Goal: Check status: Check status

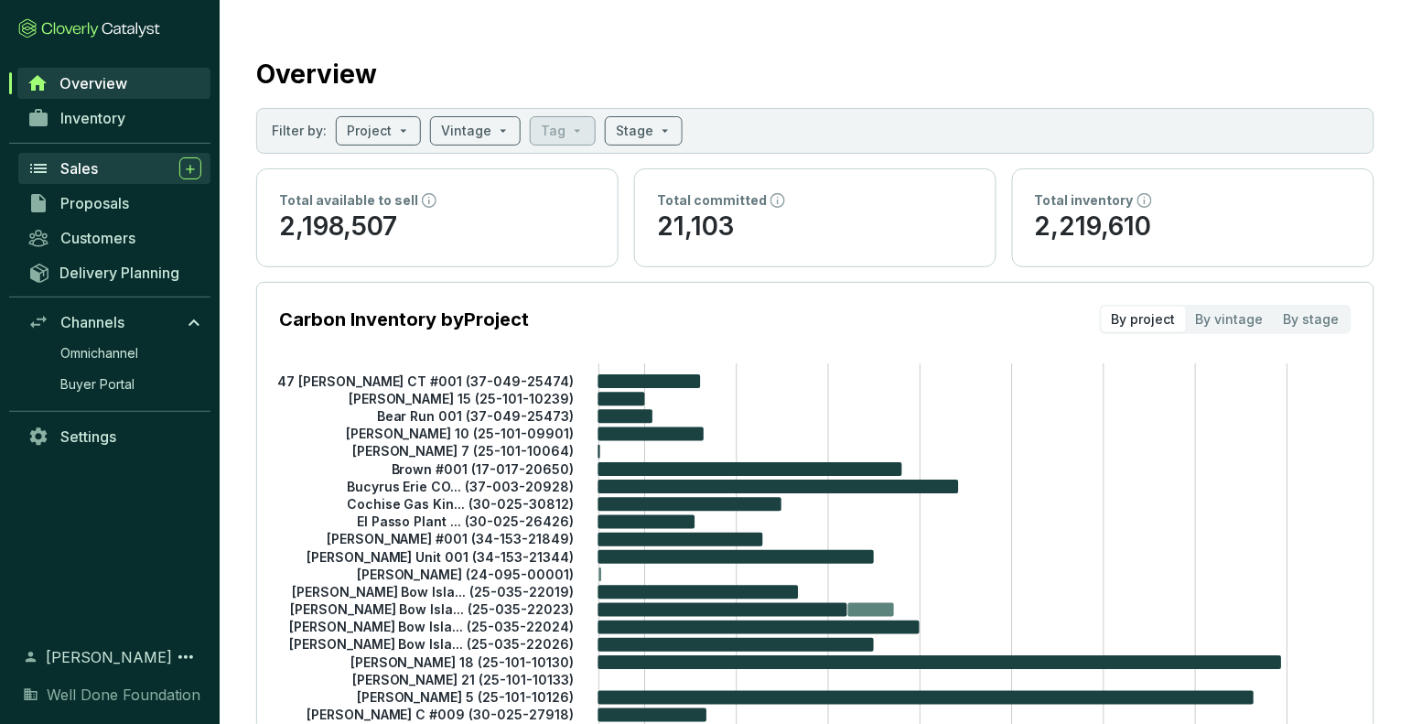
click at [98, 153] on link "Sales" at bounding box center [114, 168] width 192 height 31
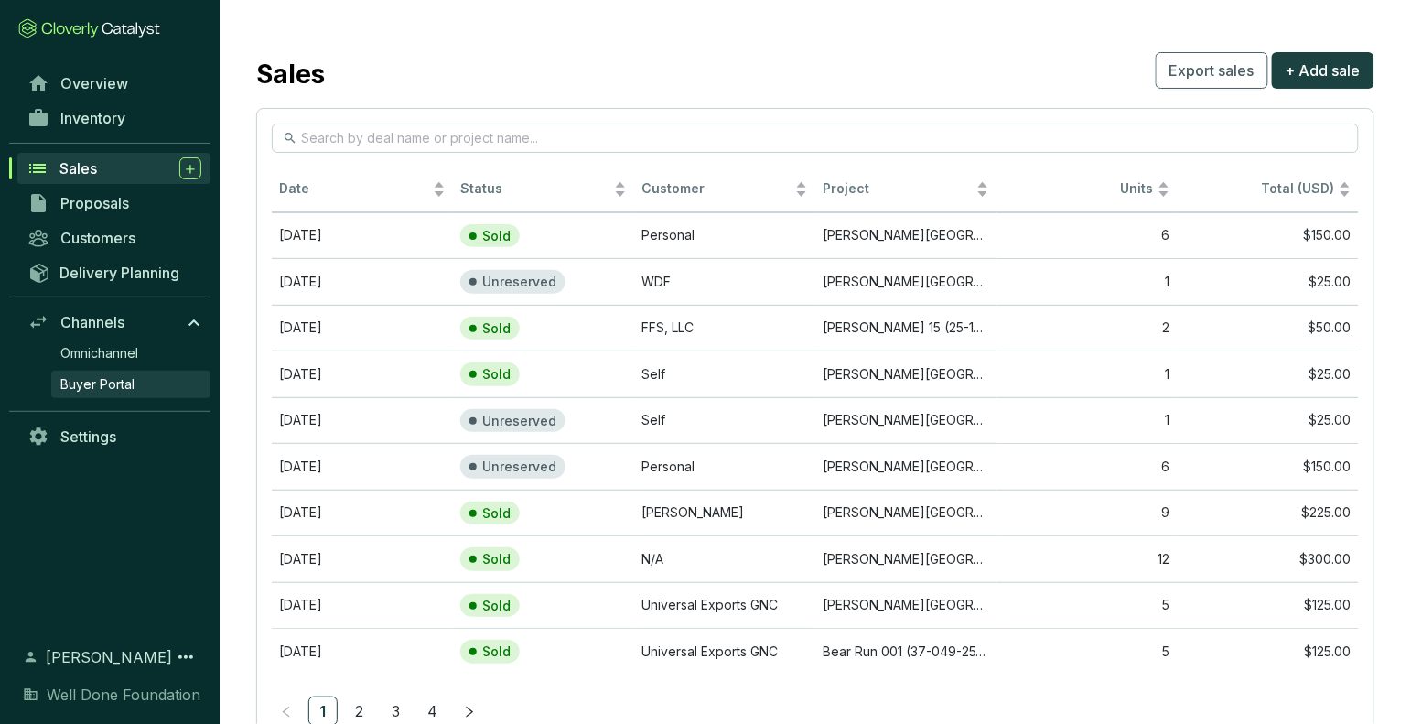
click at [120, 393] on link "Buyer Portal" at bounding box center [130, 383] width 159 height 27
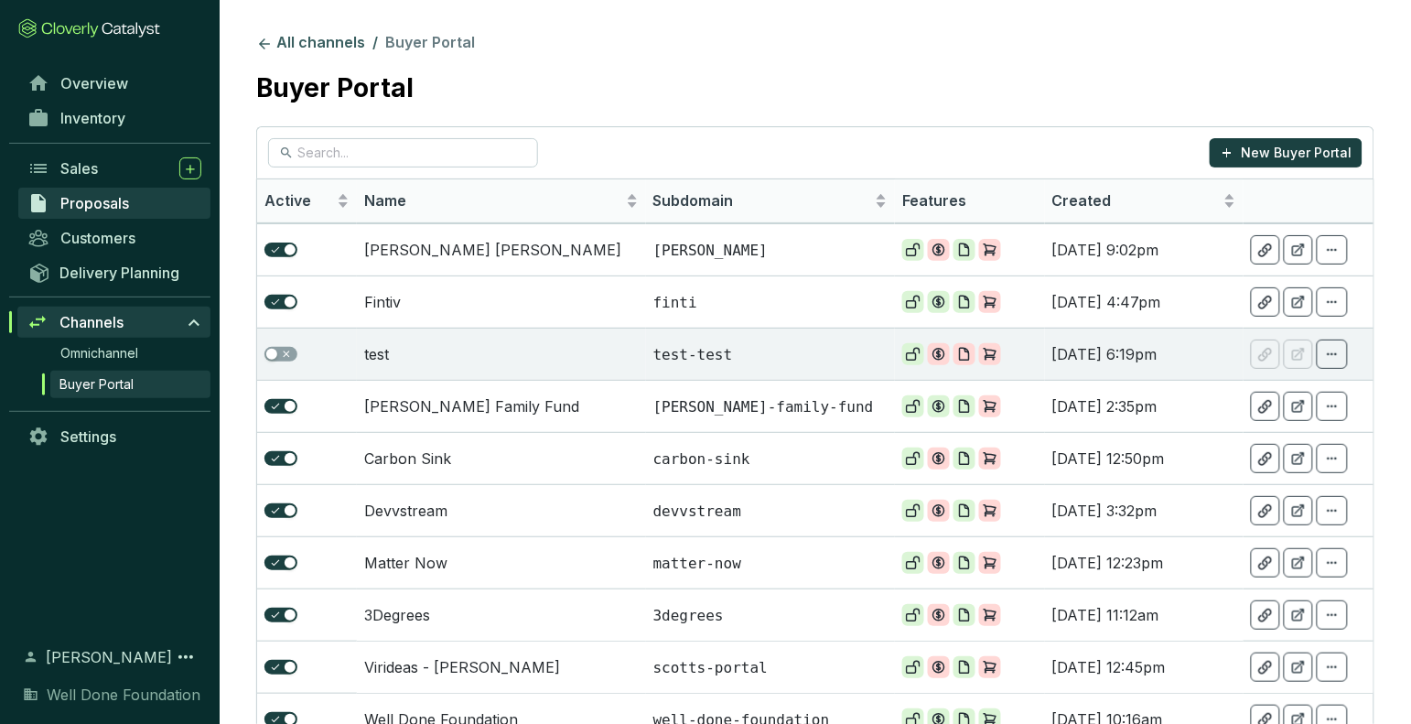
click at [116, 198] on span "Proposals" at bounding box center [94, 203] width 69 height 18
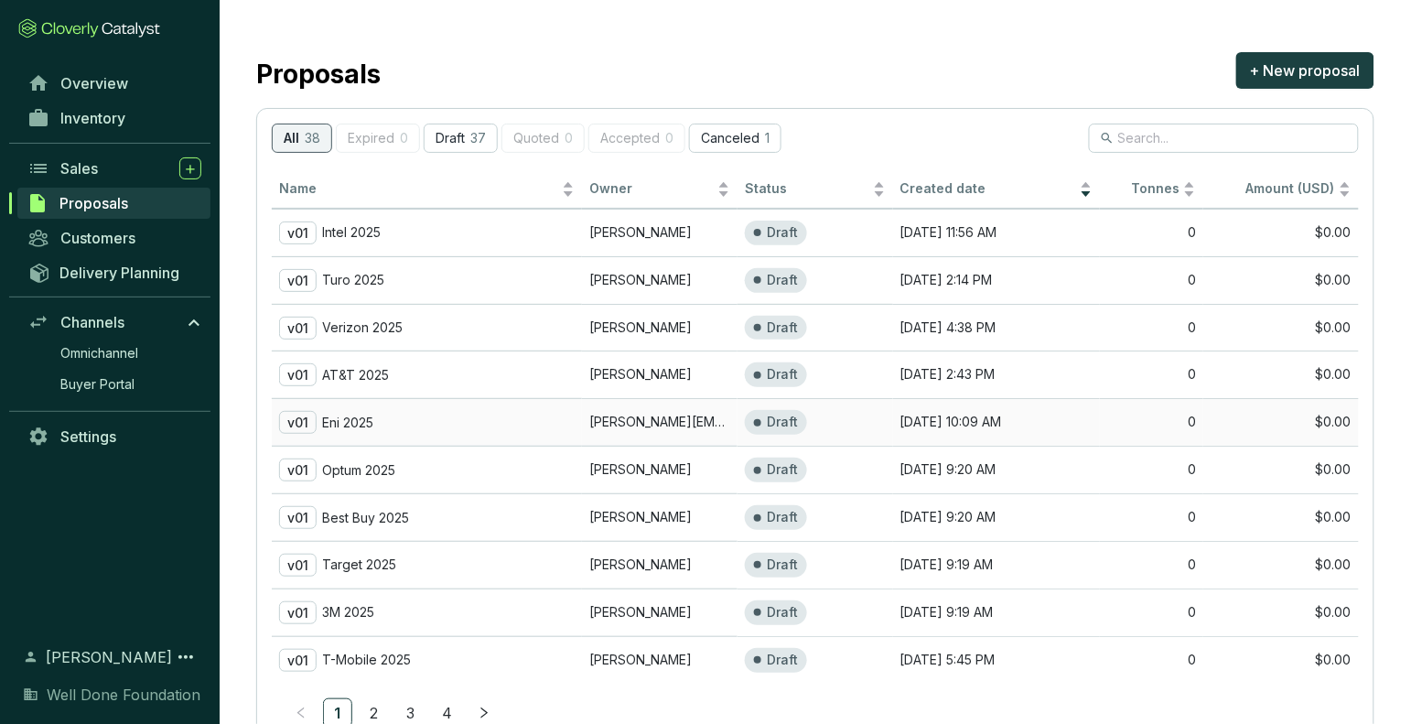
scroll to position [64, 0]
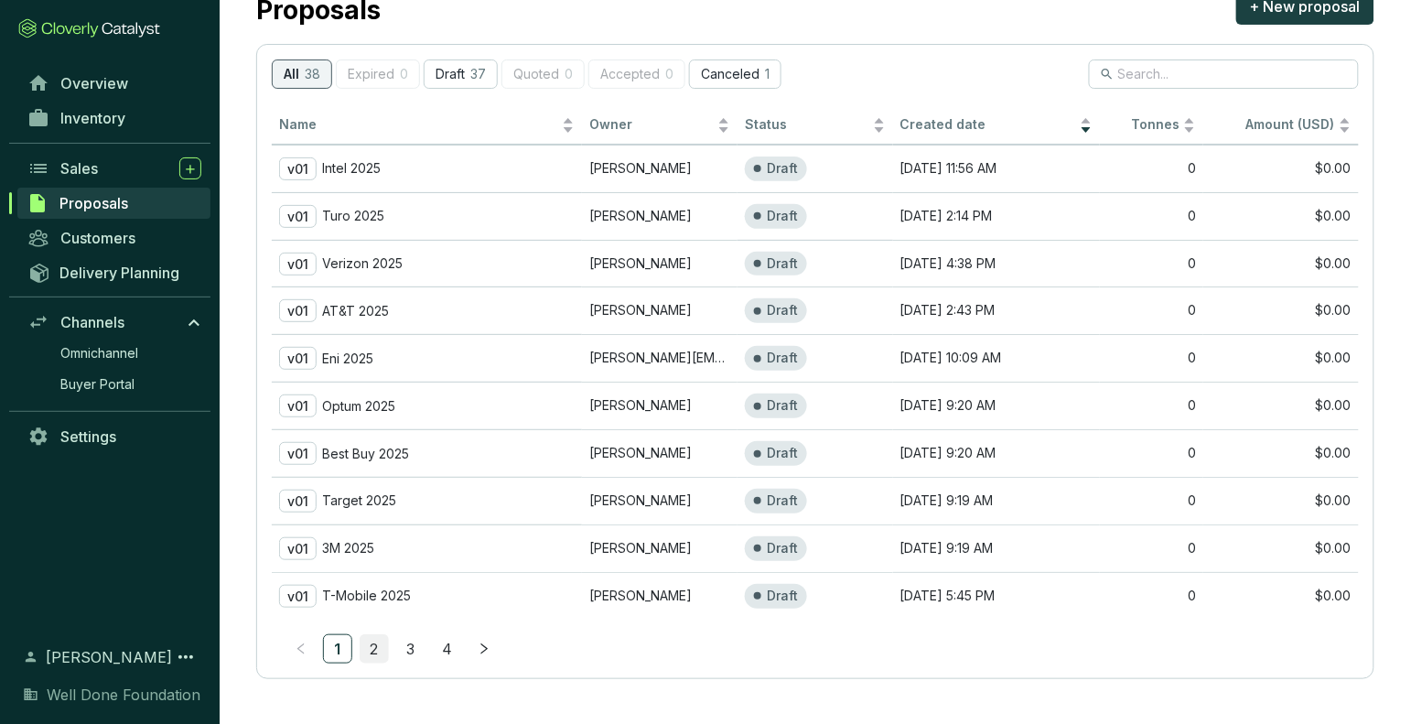
click at [375, 648] on link "2" at bounding box center [373, 648] width 27 height 27
click at [333, 641] on link "1" at bounding box center [337, 648] width 27 height 27
click at [338, 640] on link "1" at bounding box center [337, 648] width 27 height 27
click at [302, 70] on button "All 38" at bounding box center [302, 73] width 60 height 29
click at [136, 270] on span "Delivery Planning" at bounding box center [119, 272] width 120 height 18
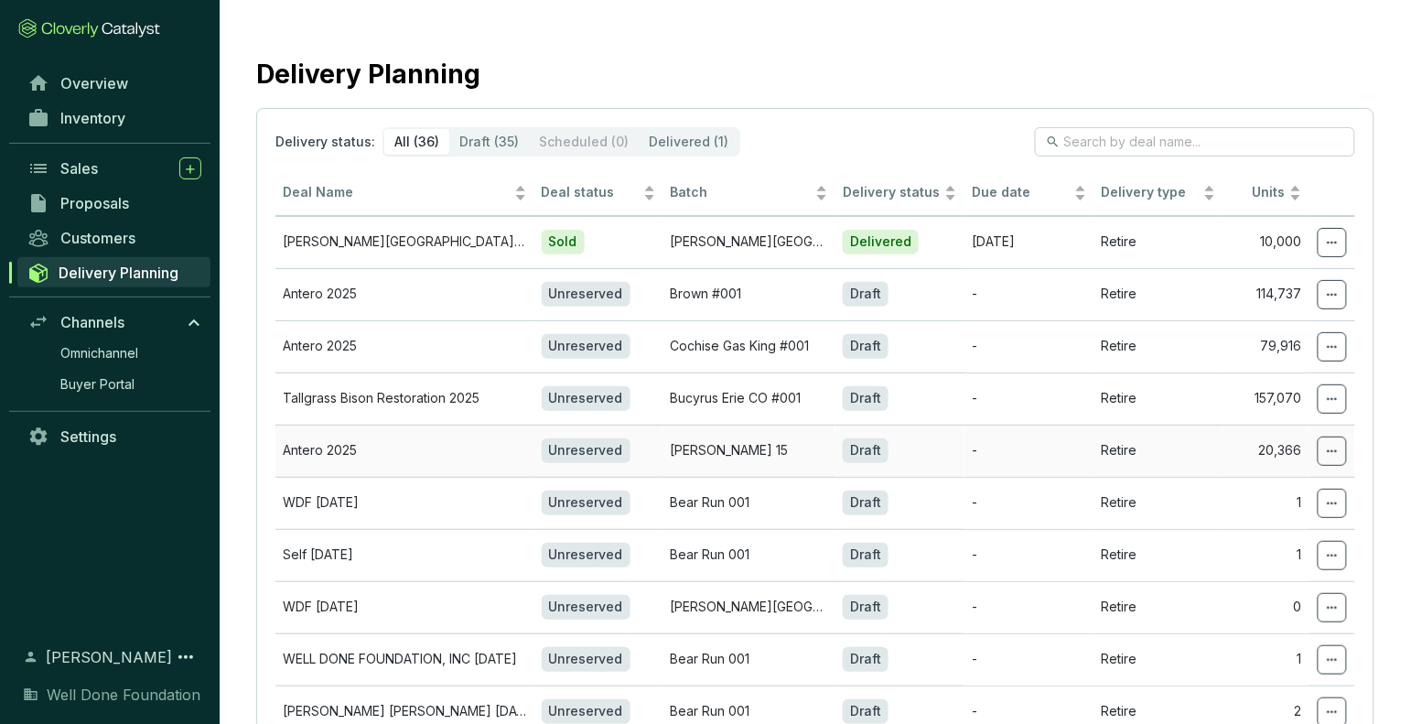
scroll to position [130, 0]
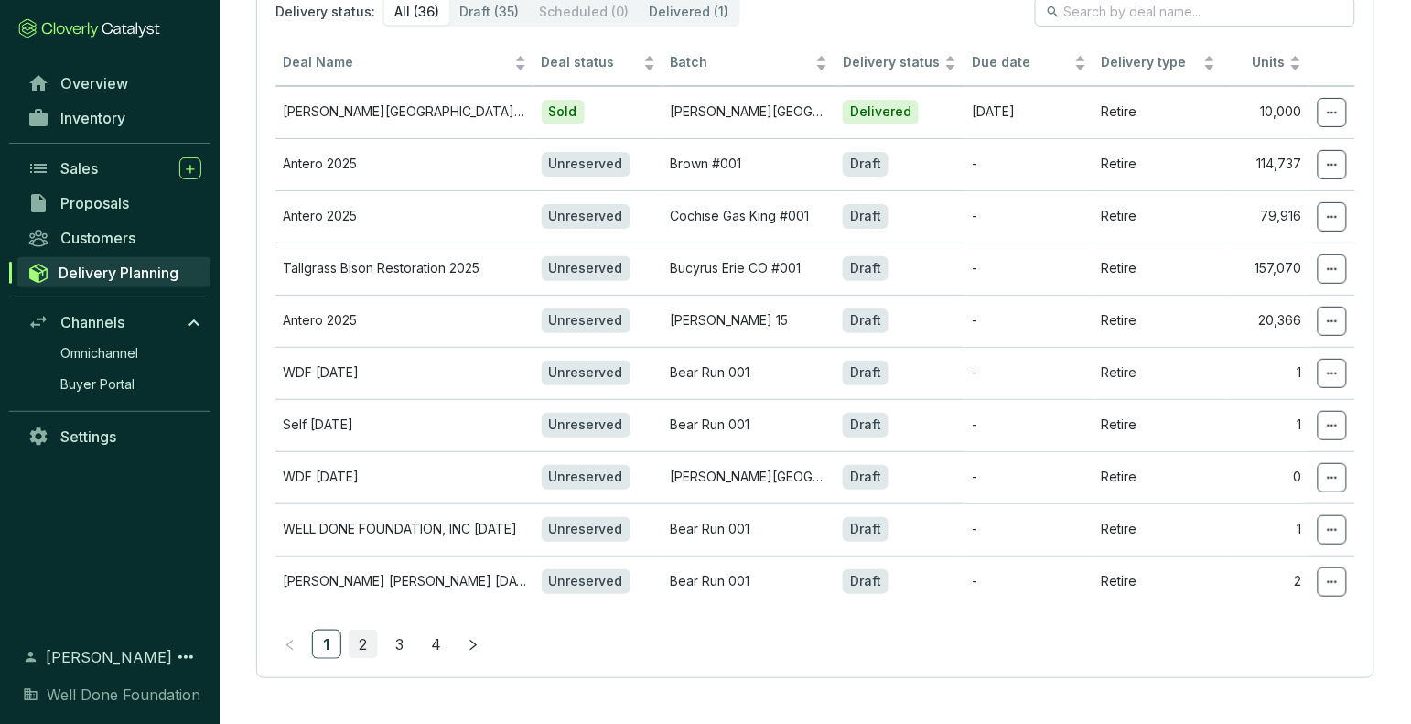
click at [360, 650] on link "2" at bounding box center [362, 643] width 27 height 27
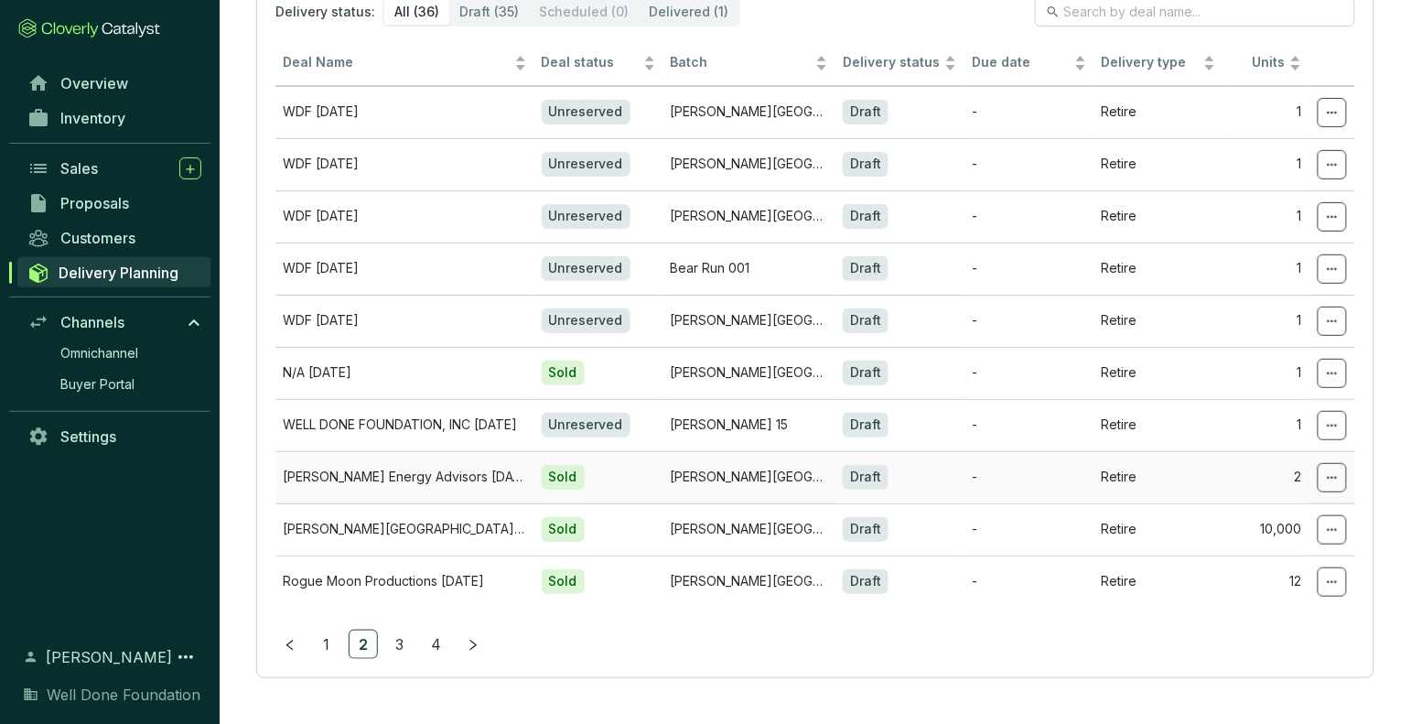
scroll to position [0, 0]
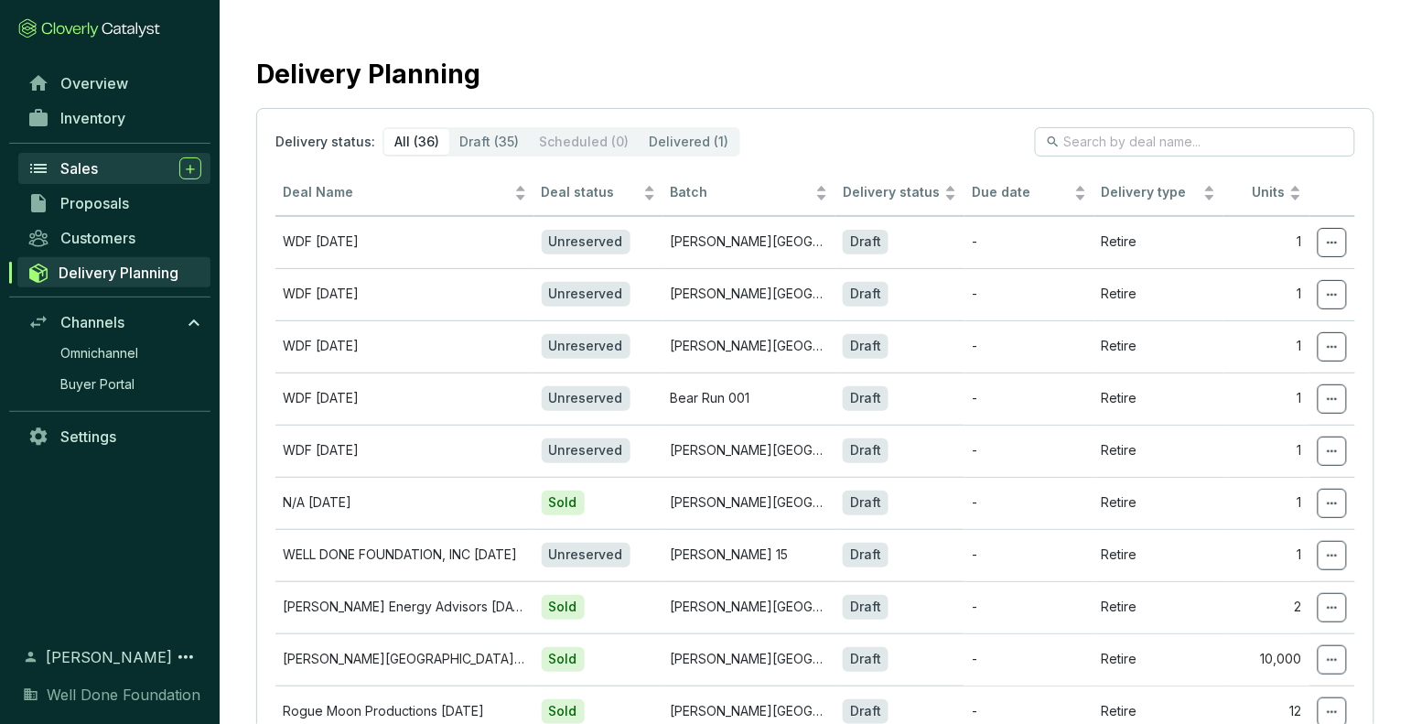
click at [97, 160] on span "Sales" at bounding box center [79, 168] width 38 height 18
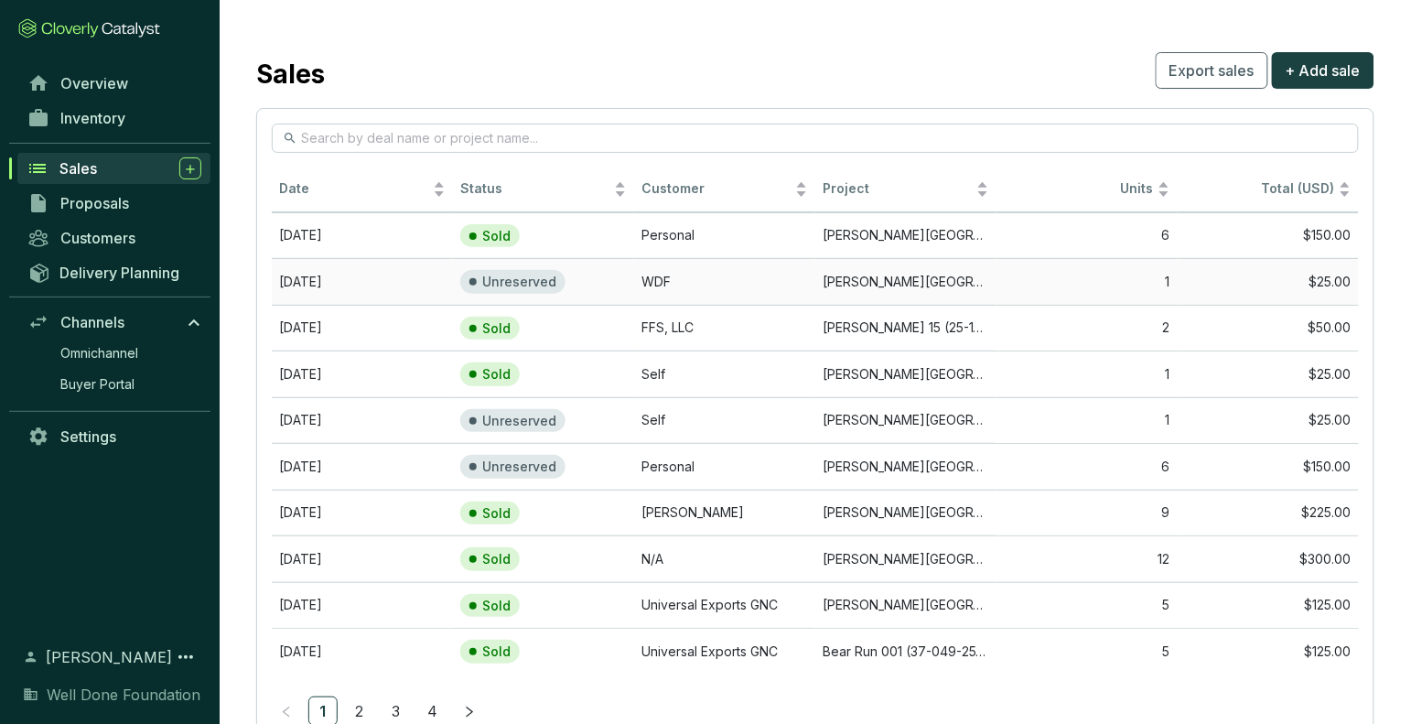
click at [767, 279] on td "WDF" at bounding box center [724, 281] width 181 height 47
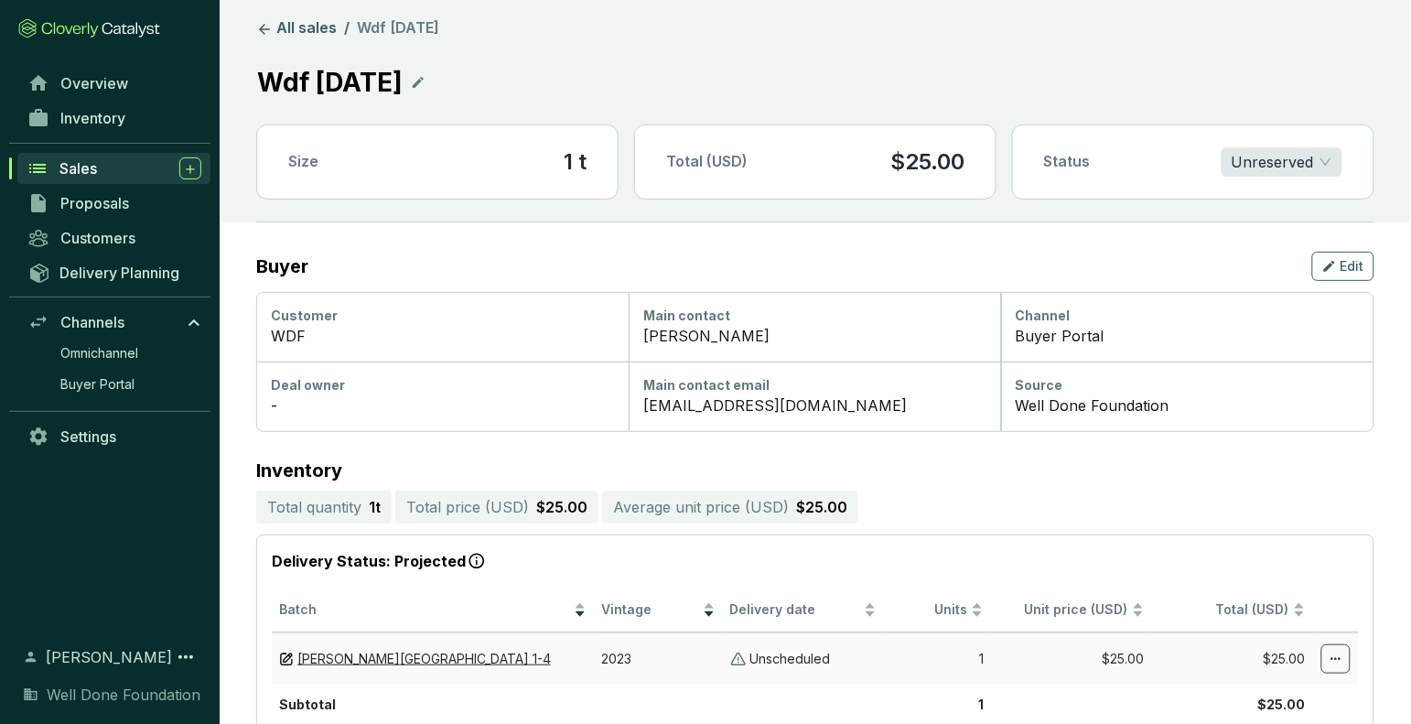
click at [829, 660] on p "Unscheduled" at bounding box center [790, 658] width 81 height 17
click at [780, 606] on span "Delivery date" at bounding box center [795, 609] width 130 height 17
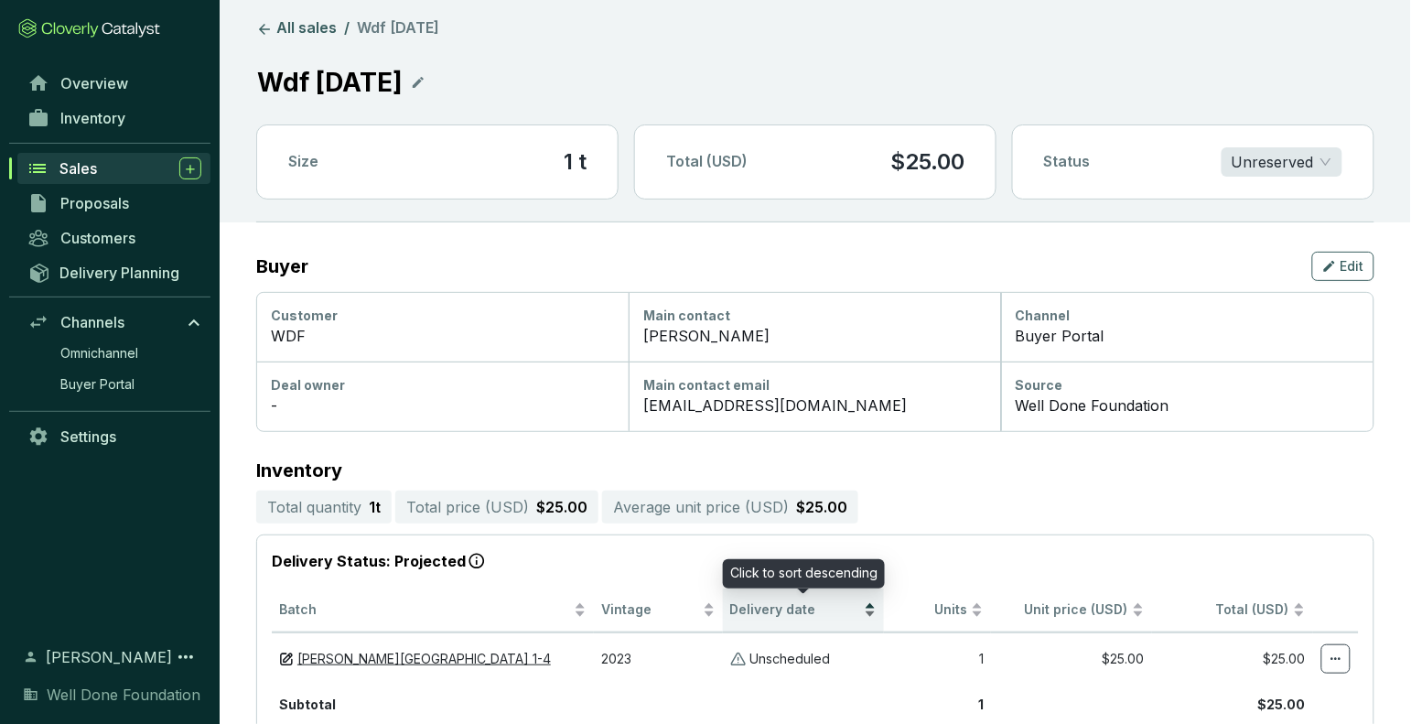
click at [780, 606] on span "Delivery date" at bounding box center [795, 609] width 130 height 17
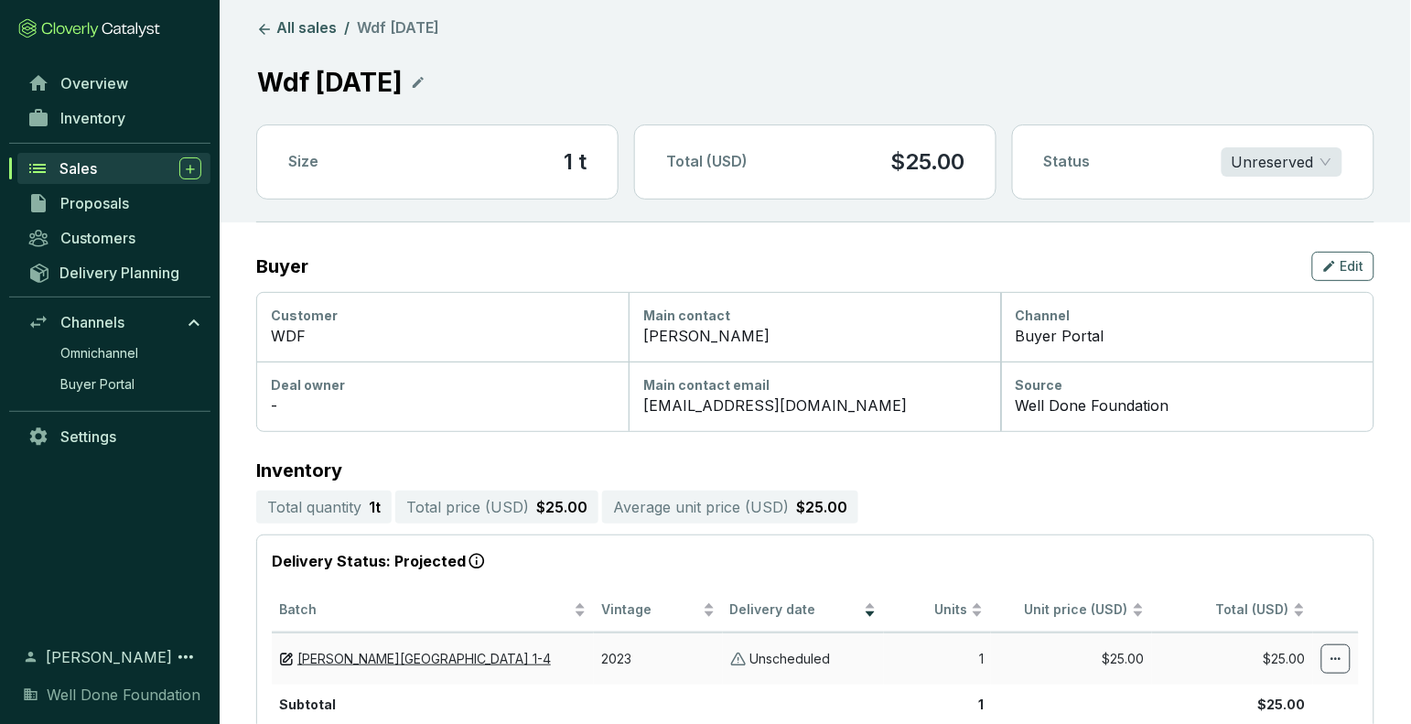
click at [741, 659] on img at bounding box center [738, 658] width 16 height 17
click at [823, 657] on p "Unscheduled" at bounding box center [790, 658] width 81 height 17
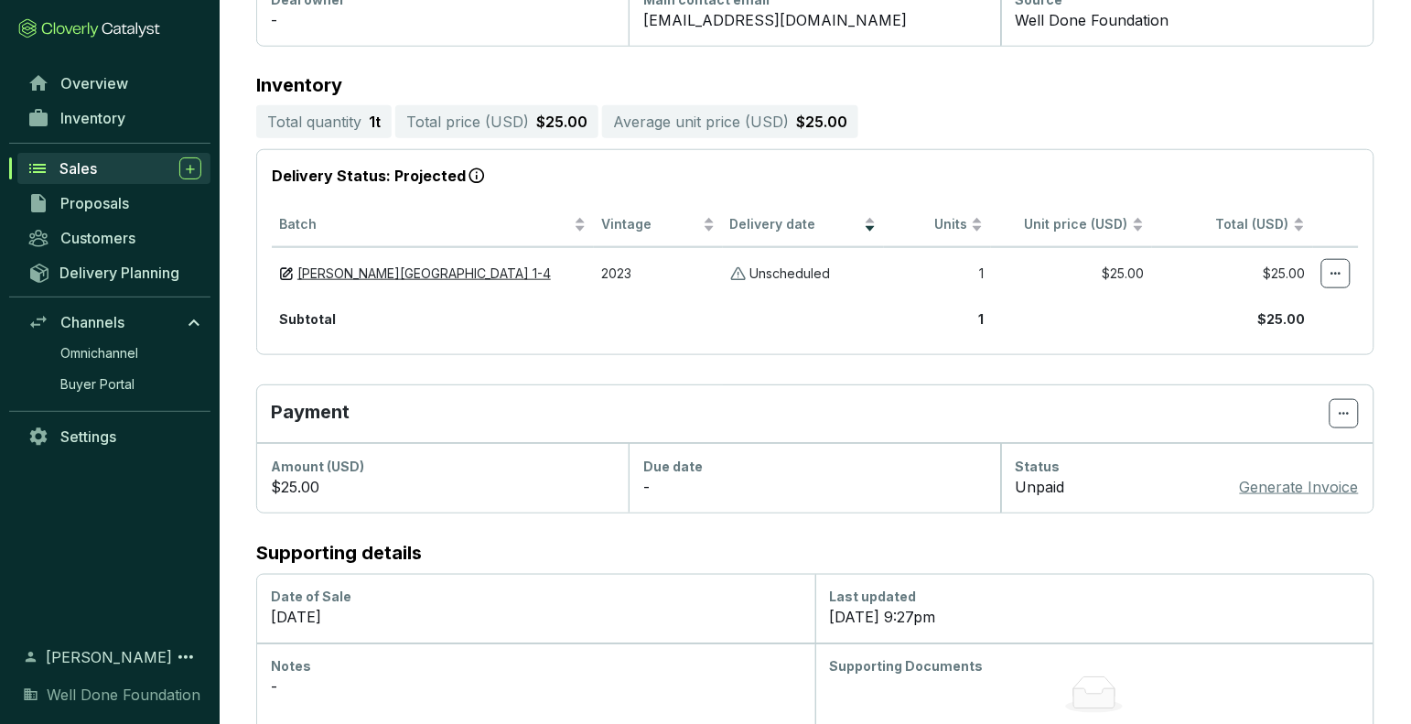
scroll to position [428, 0]
